Goal: Information Seeking & Learning: Learn about a topic

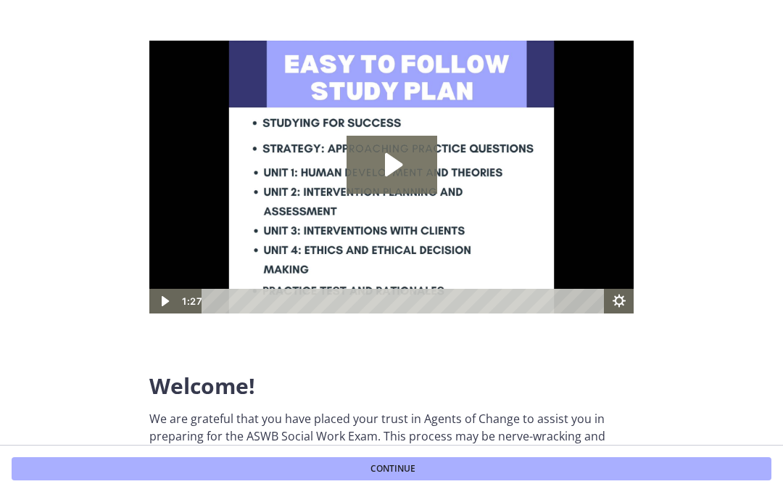
click at [406, 478] on button "Continue" at bounding box center [392, 468] width 760 height 23
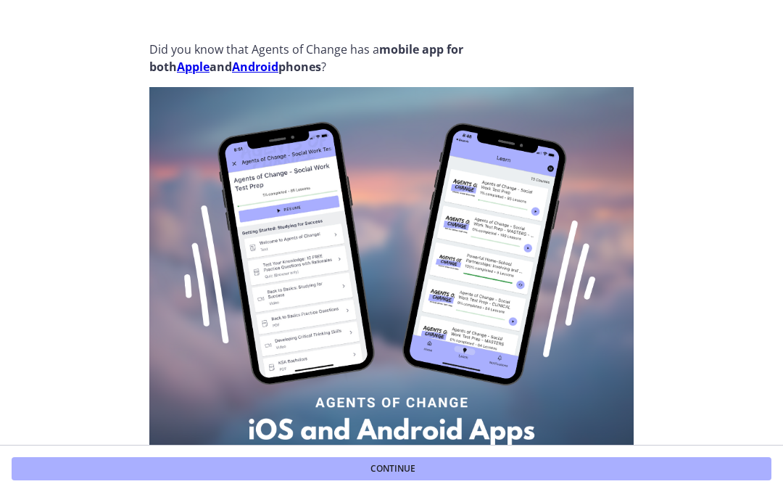
click at [430, 469] on button "Continue" at bounding box center [392, 468] width 760 height 23
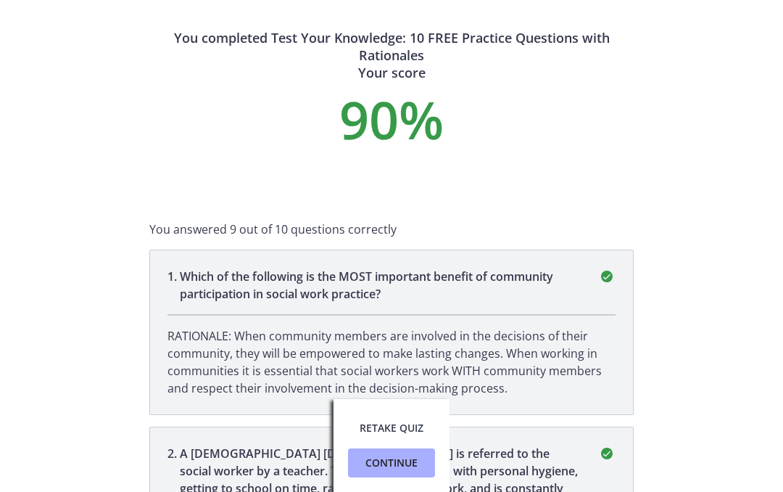
click at [410, 470] on span "Continue" at bounding box center [392, 462] width 52 height 17
